Goal: Information Seeking & Learning: Learn about a topic

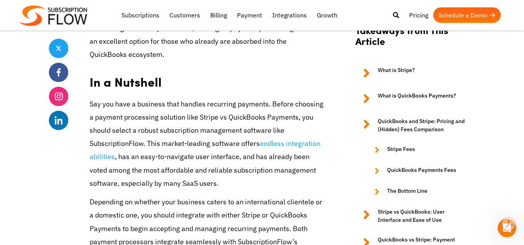
scroll to position [2831, 0]
click at [409, 146] on link "Stripe Fees" at bounding box center [417, 150] width 101 height 9
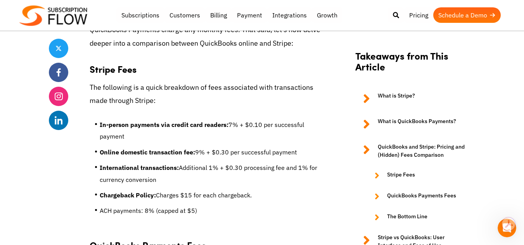
scroll to position [893, 0]
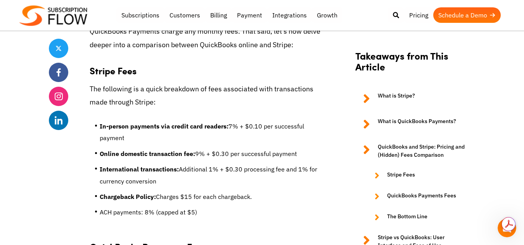
click at [55, 12] on img at bounding box center [53, 15] width 68 height 21
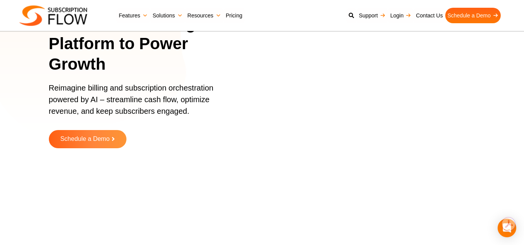
scroll to position [233, 0]
